Goal: Task Accomplishment & Management: Manage account settings

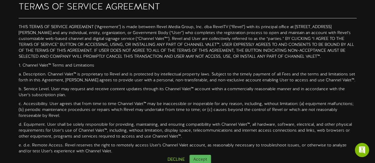
scroll to position [5, 0]
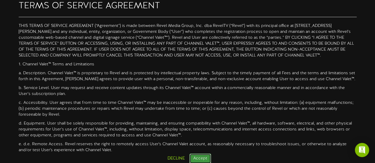
click at [204, 159] on button "Accept" at bounding box center [200, 159] width 22 height 10
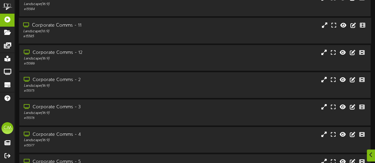
scroll to position [119, 0]
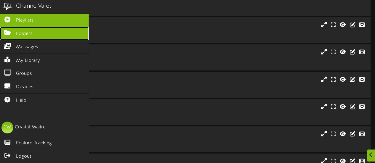
click at [25, 32] on span "Folders" at bounding box center [24, 34] width 17 height 7
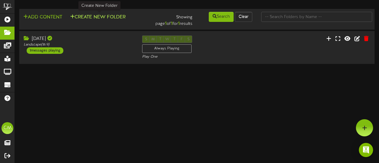
click at [97, 17] on button "Create New Folder" at bounding box center [97, 17] width 59 height 7
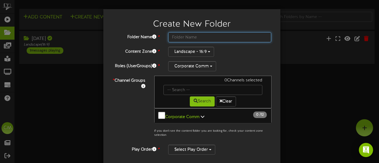
click at [177, 36] on input "text" at bounding box center [219, 37] width 103 height 10
type input "[DATE]"
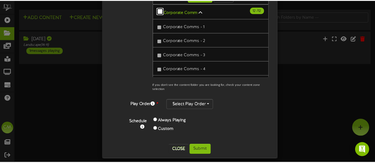
scroll to position [108, 0]
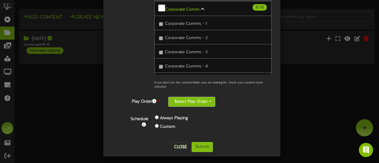
click at [189, 102] on button "Select Play Order" at bounding box center [191, 102] width 47 height 10
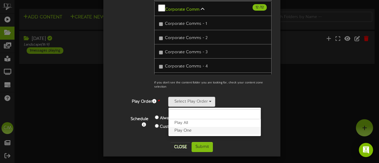
click at [197, 129] on label "Play One" at bounding box center [215, 131] width 92 height 8
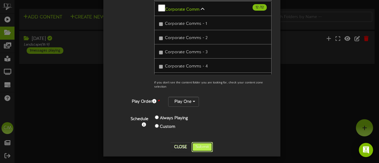
click at [200, 145] on button "Submit" at bounding box center [202, 147] width 21 height 10
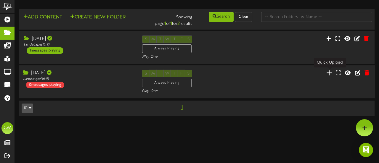
click at [329, 73] on icon at bounding box center [330, 73] width 6 height 7
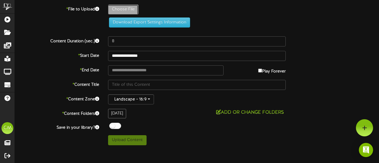
type input "**********"
type input "FTCTV992025"
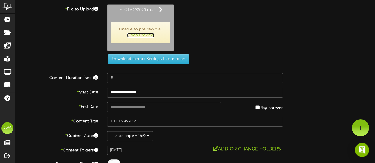
click at [144, 33] on link "Open Preview" at bounding box center [140, 35] width 27 height 4
click at [136, 37] on link "Open Preview" at bounding box center [140, 35] width 27 height 4
type input "499"
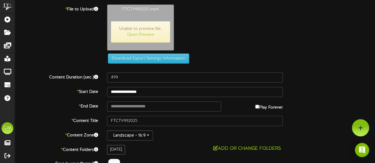
drag, startPoint x: 198, startPoint y: 30, endPoint x: 168, endPoint y: 35, distance: 30.8
click at [197, 30] on div "FTCTV992025.mp4 Unable to preview file. Open Preview" at bounding box center [241, 28] width 277 height 49
click at [145, 35] on link "Open Preview" at bounding box center [140, 35] width 27 height 4
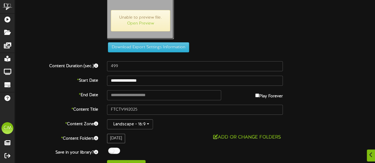
scroll to position [21, 0]
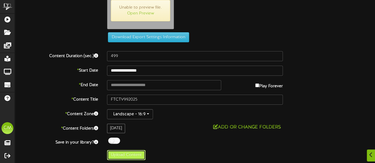
click at [123, 155] on button "Upload Content" at bounding box center [126, 155] width 39 height 10
type input "**********"
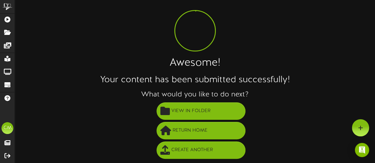
scroll to position [14, 0]
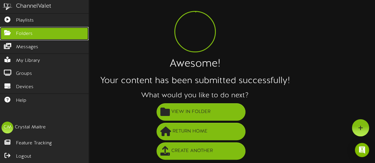
click at [5, 32] on icon at bounding box center [7, 32] width 15 height 4
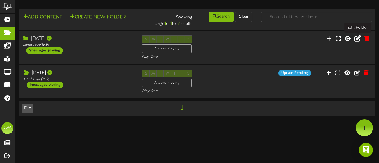
click at [359, 40] on icon at bounding box center [358, 38] width 7 height 7
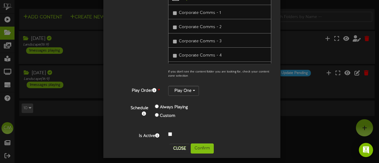
scroll to position [120, 0]
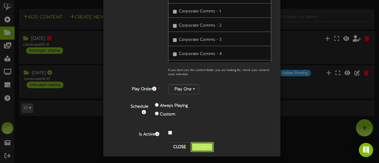
click at [202, 144] on button "Confirm" at bounding box center [202, 147] width 23 height 10
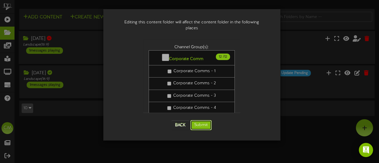
click at [198, 120] on button "Submit" at bounding box center [201, 125] width 21 height 10
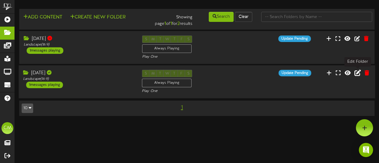
click at [358, 73] on icon at bounding box center [358, 73] width 7 height 7
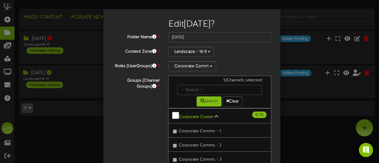
scroll to position [120, 0]
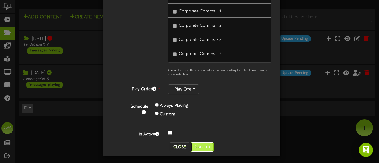
click at [206, 142] on button "Confirm" at bounding box center [202, 147] width 23 height 10
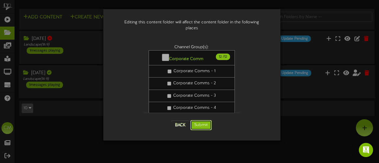
click at [200, 120] on button "Submit" at bounding box center [201, 125] width 21 height 10
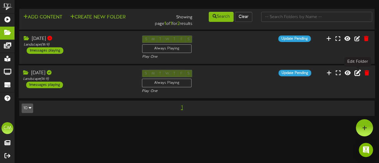
click at [359, 74] on icon at bounding box center [358, 73] width 7 height 7
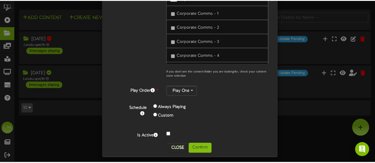
scroll to position [120, 0]
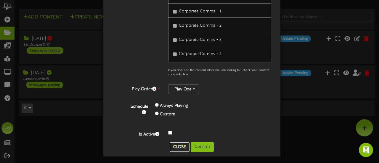
click at [178, 147] on button "Close" at bounding box center [180, 147] width 20 height 9
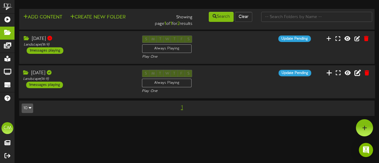
click at [327, 73] on button at bounding box center [329, 73] width 9 height 9
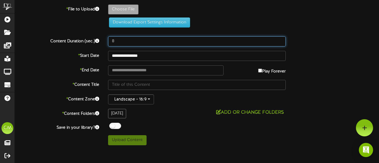
click at [119, 40] on input "8" at bounding box center [197, 41] width 178 height 10
type input "15"
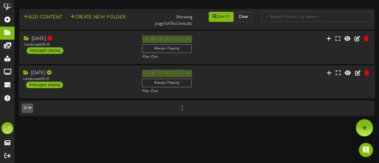
click at [68, 73] on div "[DATE]" at bounding box center [78, 73] width 110 height 7
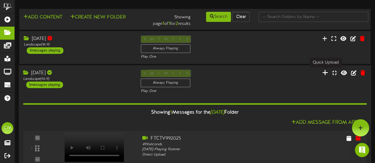
click at [326, 74] on icon at bounding box center [325, 72] width 6 height 7
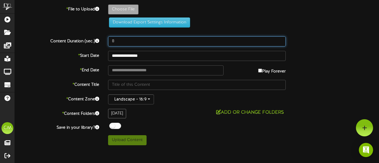
click at [116, 40] on input "8" at bounding box center [197, 41] width 178 height 10
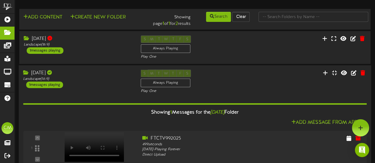
click at [37, 83] on div "1 messages playing" at bounding box center [44, 85] width 37 height 7
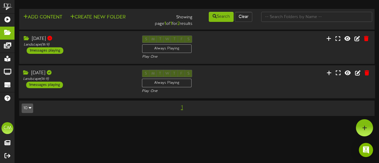
click at [37, 83] on div "1 messages playing" at bounding box center [44, 85] width 37 height 7
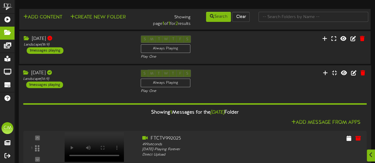
scroll to position [33, 0]
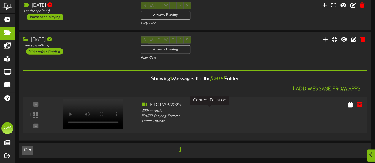
click at [173, 112] on div "499 seconds" at bounding box center [209, 111] width 135 height 5
click at [351, 42] on icon at bounding box center [353, 39] width 7 height 7
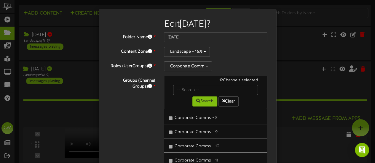
scroll to position [120, 0]
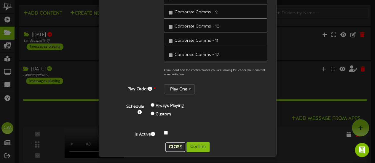
click at [172, 146] on button "Close" at bounding box center [175, 147] width 20 height 9
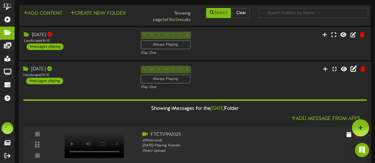
click at [49, 79] on div "1 messages playing" at bounding box center [44, 81] width 37 height 7
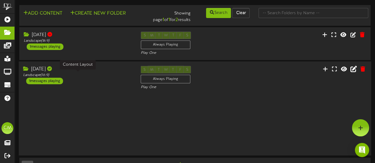
scroll to position [0, 0]
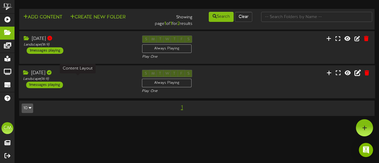
click at [49, 79] on div "Landscape ( 16:9 )" at bounding box center [78, 79] width 110 height 5
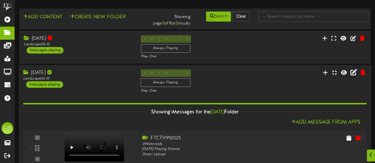
scroll to position [33, 0]
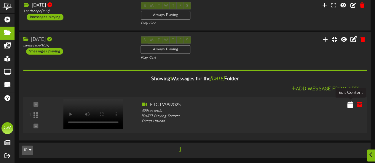
click at [351, 104] on icon at bounding box center [350, 104] width 6 height 7
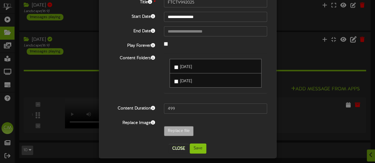
scroll to position [38, 0]
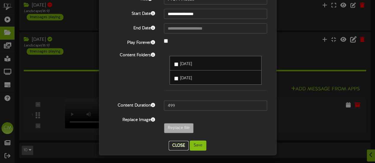
click at [179, 145] on button "Close" at bounding box center [179, 145] width 20 height 9
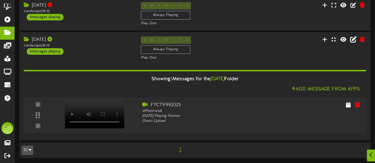
click at [28, 151] on button "10" at bounding box center [28, 150] width 12 height 9
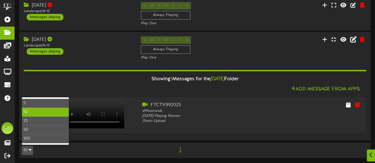
click at [28, 151] on button "10" at bounding box center [28, 150] width 12 height 9
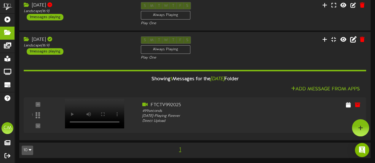
scroll to position [0, 0]
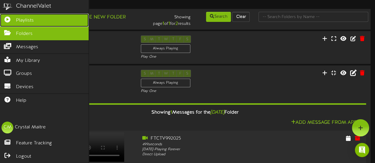
click at [31, 21] on span "Playlists" at bounding box center [25, 20] width 18 height 7
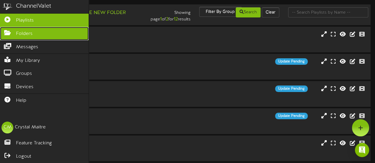
click at [30, 34] on span "Folders" at bounding box center [24, 34] width 17 height 7
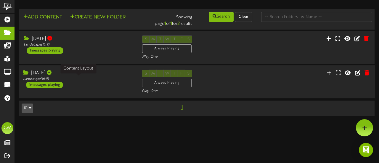
click at [44, 79] on div "Landscape ( 16:9 )" at bounding box center [78, 79] width 110 height 5
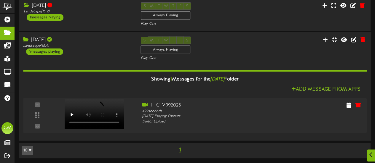
scroll to position [33, 0]
click at [352, 41] on icon at bounding box center [353, 39] width 7 height 7
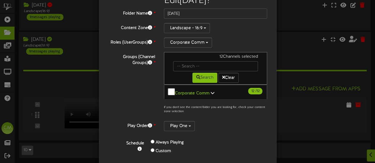
scroll to position [59, 0]
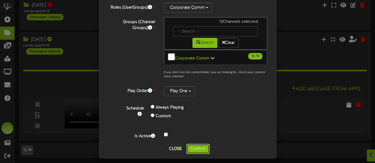
click at [199, 144] on button "Confirm" at bounding box center [197, 149] width 23 height 10
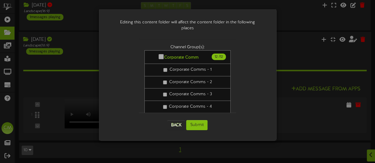
scroll to position [0, 0]
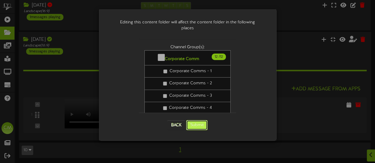
click at [199, 120] on button "Submit" at bounding box center [196, 125] width 21 height 10
